Goal: Task Accomplishment & Management: Manage account settings

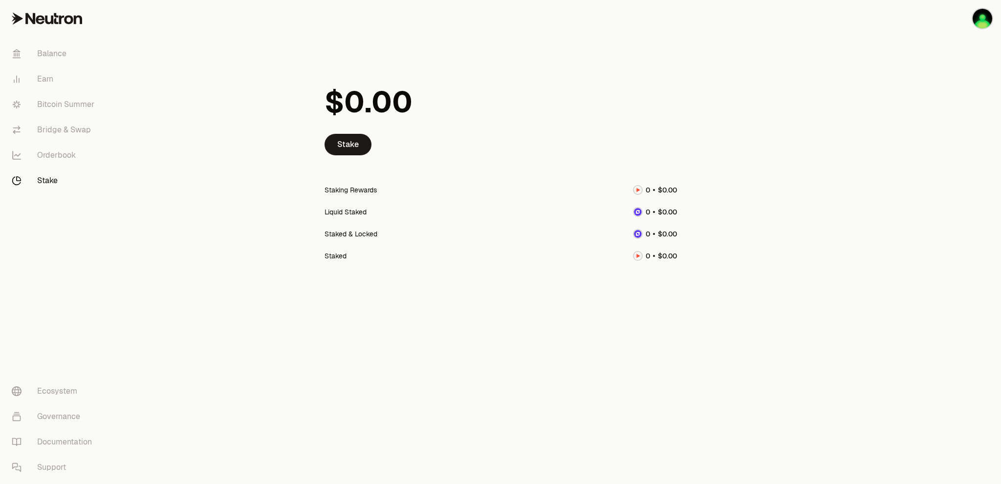
click at [48, 183] on link "Stake" at bounding box center [55, 180] width 102 height 25
click at [56, 54] on link "Balance" at bounding box center [55, 53] width 102 height 25
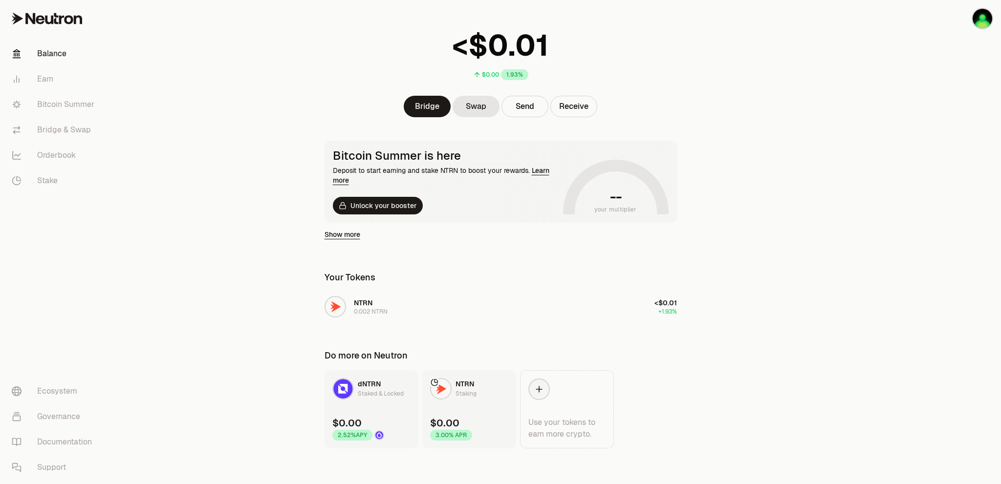
scroll to position [52, 0]
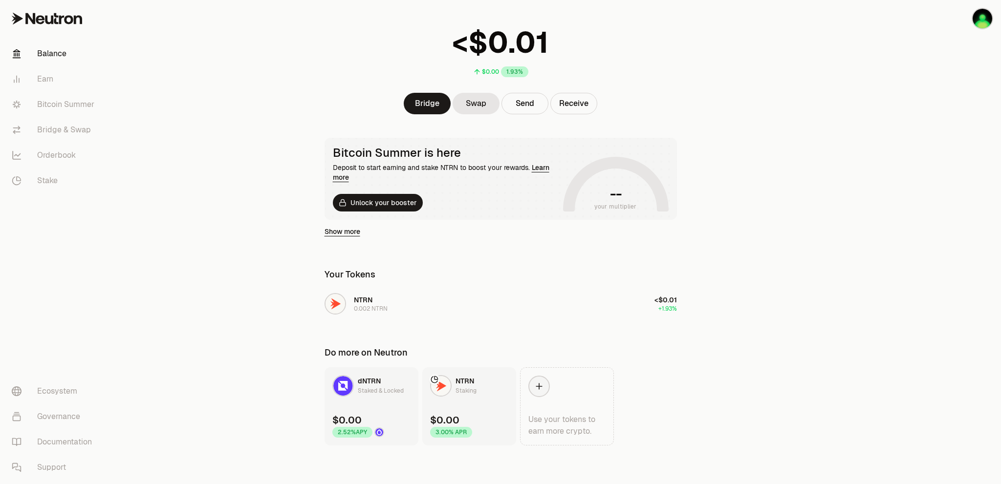
click at [386, 389] on div "Staked & Locked" at bounding box center [381, 391] width 46 height 10
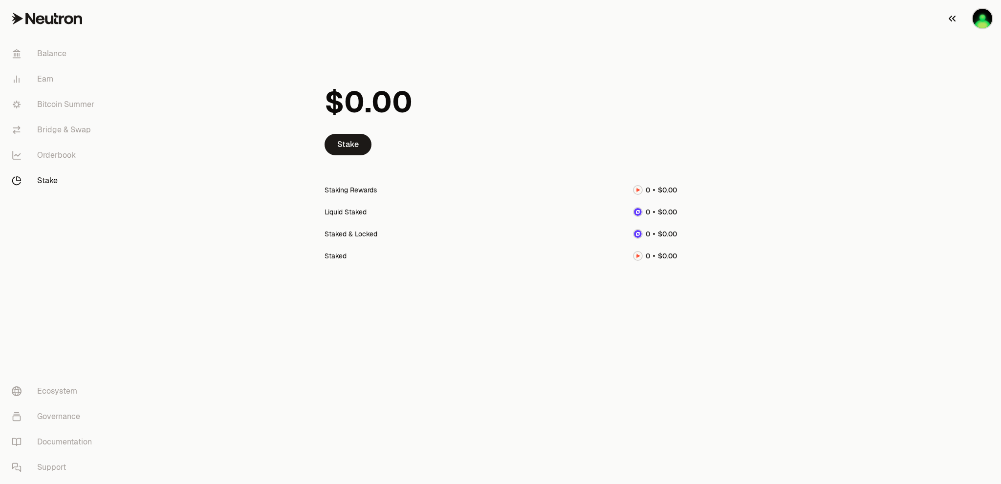
click at [981, 17] on img "button" at bounding box center [982, 19] width 20 height 20
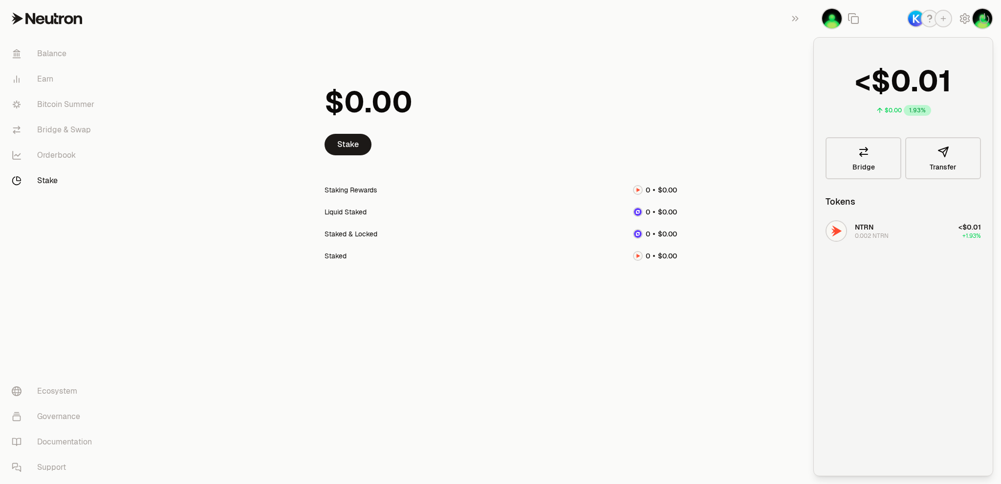
drag, startPoint x: 633, startPoint y: 110, endPoint x: 612, endPoint y: 97, distance: 25.1
click at [633, 110] on div at bounding box center [500, 102] width 352 height 64
